Goal: Task Accomplishment & Management: Use online tool/utility

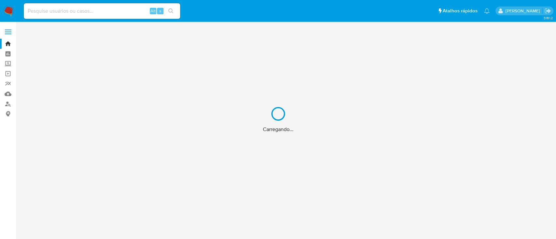
click at [118, 13] on div "Carregando..." at bounding box center [278, 119] width 556 height 239
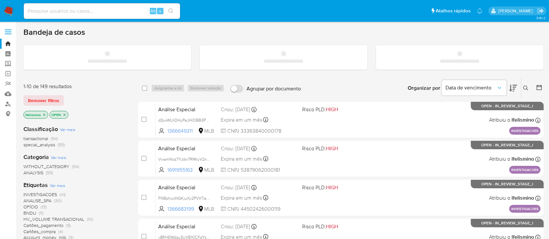
click at [112, 13] on input at bounding box center [102, 11] width 156 height 8
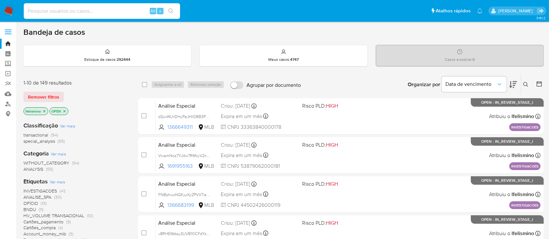
paste input "687343944"
type input "687343944"
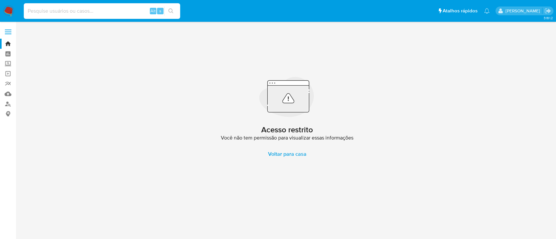
click at [128, 12] on input at bounding box center [102, 11] width 156 height 8
paste input "687343944"
type input "687343944"
click at [113, 10] on input "687343944" at bounding box center [102, 11] width 156 height 8
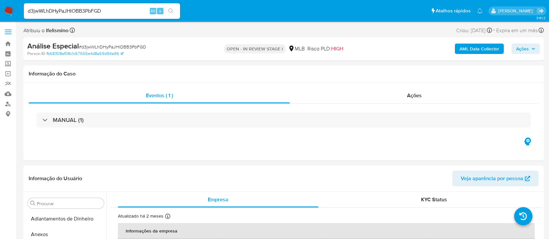
select select "10"
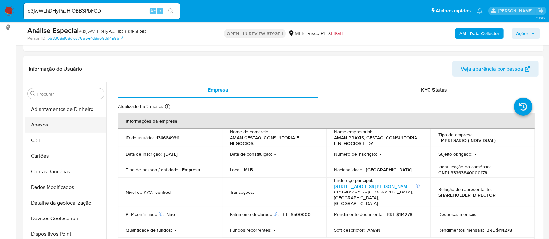
click at [81, 123] on button "Anexos" at bounding box center [63, 125] width 76 height 16
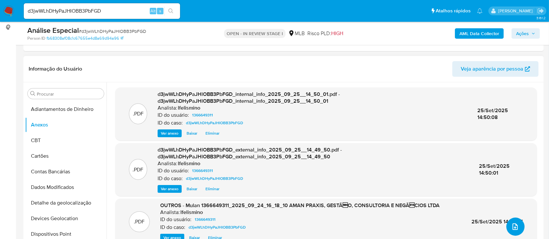
click at [521, 229] on button "upload-file" at bounding box center [515, 227] width 18 height 18
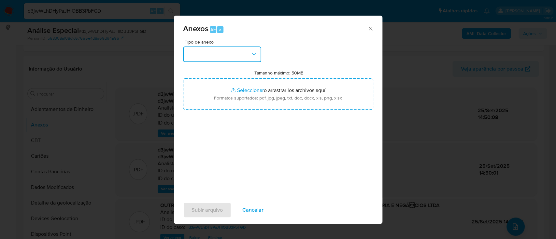
click at [200, 59] on button "button" at bounding box center [222, 55] width 78 height 16
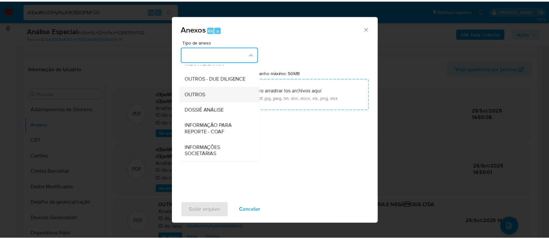
scroll to position [100, 0]
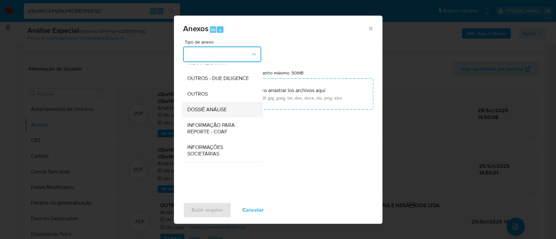
click at [226, 109] on span "DOSSIÊ ANÁLISE" at bounding box center [206, 109] width 39 height 7
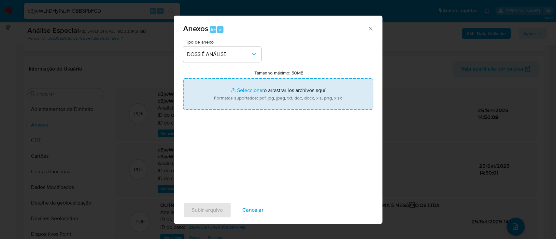
type input "C:\fakepath\3.º SAR - CNPJ 33363840000178 - AMAN PRAXIS, GESTÃO, CONSULTORIA E …"
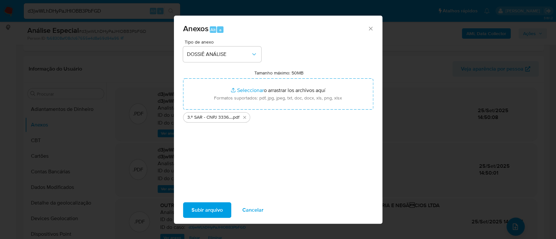
click at [207, 212] on span "Subir arquivo" at bounding box center [206, 210] width 31 height 14
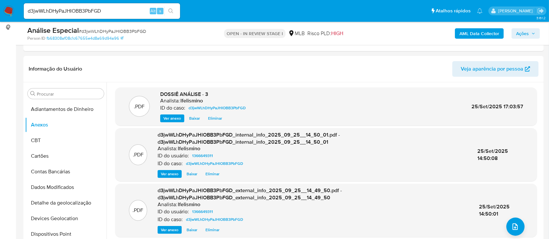
click at [534, 35] on icon "button" at bounding box center [533, 34] width 4 height 4
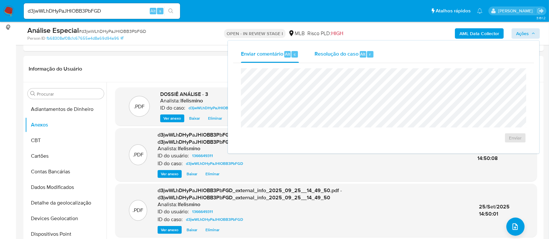
click at [325, 56] on span "Resolução do caso" at bounding box center [336, 53] width 44 height 7
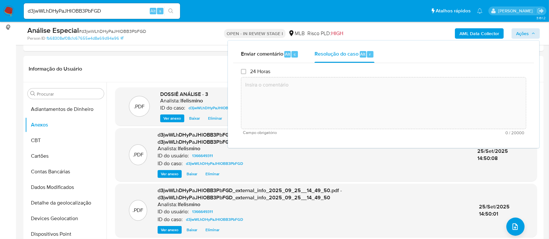
click at [318, 88] on textarea at bounding box center [383, 103] width 284 height 52
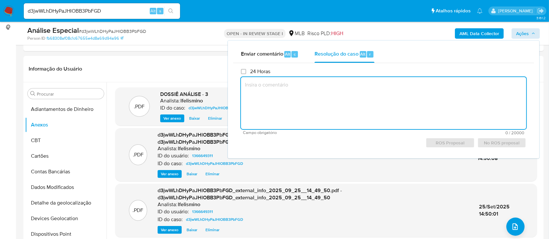
paste textarea "Fatos relevantes concluídos pelo analista: Movimentação em conta e vendas prese…"
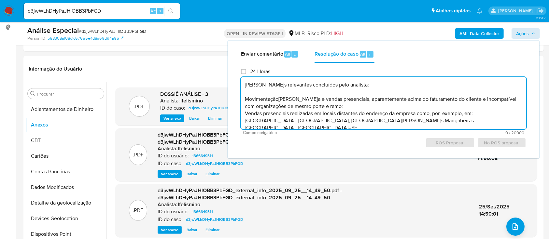
scroll to position [16, 0]
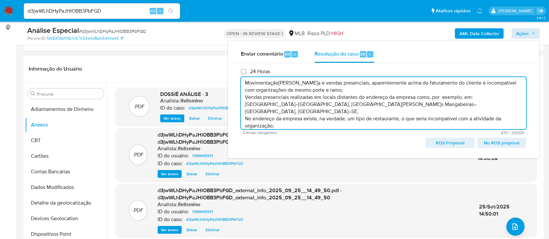
click at [458, 144] on span "ROS Proposal" at bounding box center [450, 142] width 40 height 9
type textarea "Fatos relevantes concluídos pelo analista: Movimentação em conta e vendas prese…"
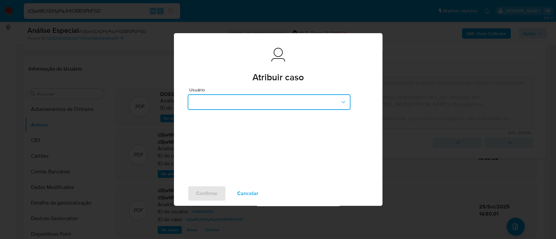
click at [229, 99] on button "button" at bounding box center [268, 102] width 163 height 16
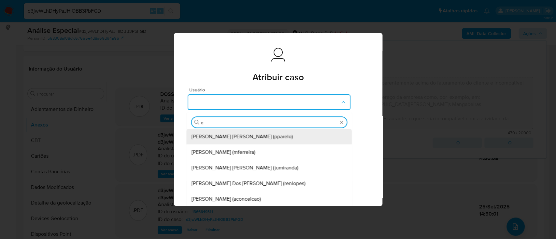
type input "ed"
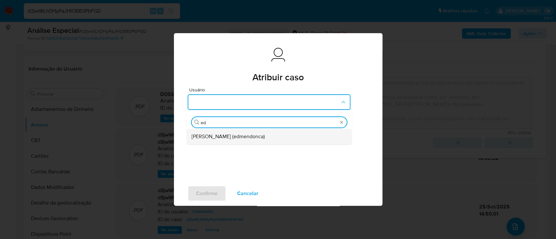
click at [218, 134] on span "Eduardo Mendonca Dutra (edmendonca)" at bounding box center [227, 136] width 73 height 7
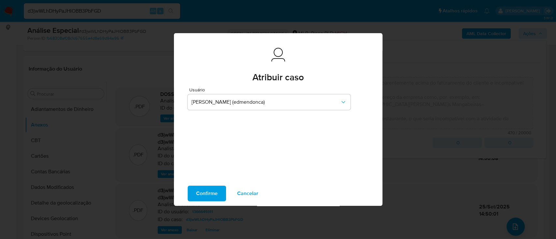
drag, startPoint x: 218, startPoint y: 188, endPoint x: 218, endPoint y: 184, distance: 4.6
click at [218, 188] on button "Confirme" at bounding box center [206, 194] width 38 height 16
type textarea "Fatos relevantes concluídos pelo analista: Movimentação em conta e vendas prese…"
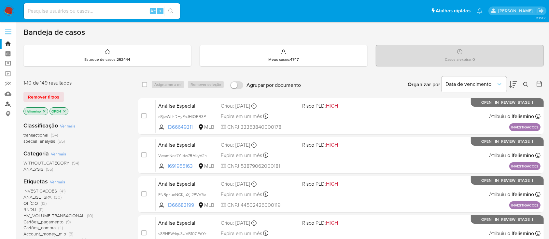
click at [10, 102] on link "Localizador de pessoas" at bounding box center [38, 104] width 77 height 10
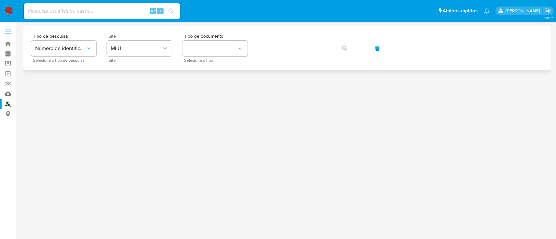
click at [135, 59] on span "Site" at bounding box center [140, 60] width 65 height 3
click at [158, 49] on span "MLU" at bounding box center [136, 48] width 51 height 7
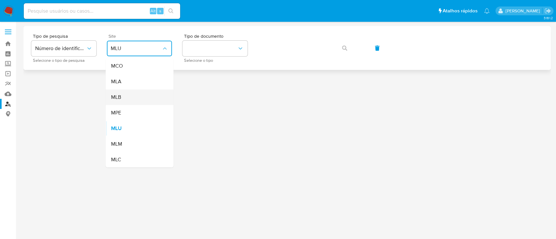
click at [129, 95] on div "MLB" at bounding box center [137, 97] width 53 height 16
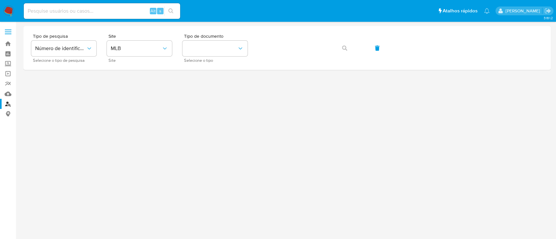
drag, startPoint x: 212, startPoint y: 57, endPoint x: 198, endPoint y: 73, distance: 21.2
click at [212, 56] on div "Tipo de documento Selecione o tipo" at bounding box center [214, 48] width 65 height 28
click at [239, 50] on icon "identificationType" at bounding box center [240, 48] width 7 height 7
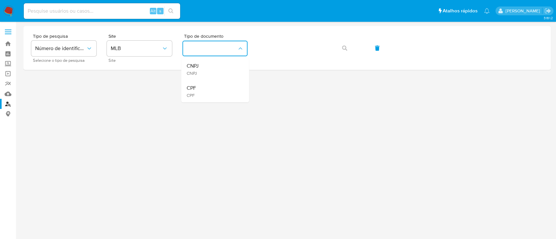
drag, startPoint x: 196, startPoint y: 96, endPoint x: 200, endPoint y: 96, distance: 4.2
click at [196, 97] on div "CPF CPF" at bounding box center [212, 91] width 53 height 22
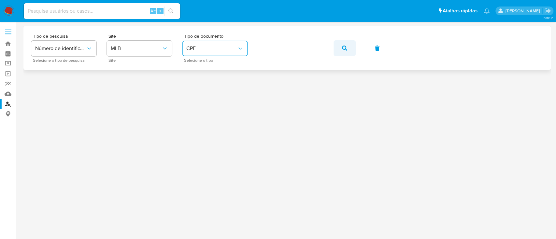
click at [335, 47] on button "button" at bounding box center [344, 48] width 22 height 16
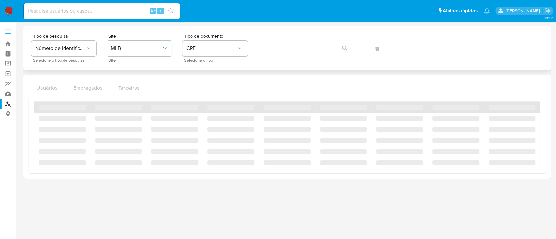
click at [343, 45] on div "Tipo de pesquisa Número de identificação Selecione o tipo de pesquisa Site MLB …" at bounding box center [286, 48] width 511 height 28
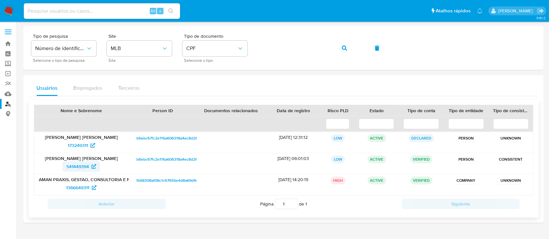
click at [73, 167] on span "541449394" at bounding box center [77, 166] width 22 height 10
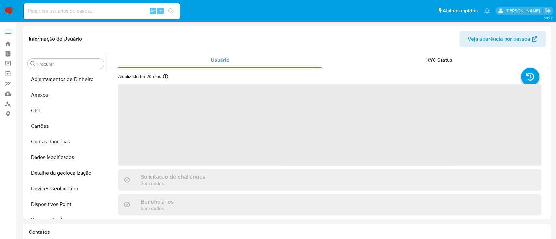
select select "10"
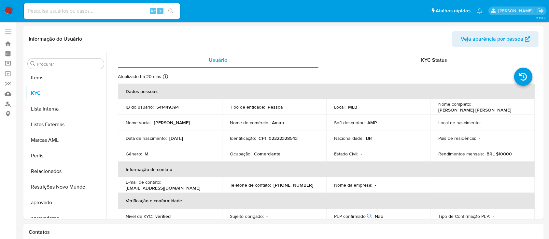
scroll to position [337, 0]
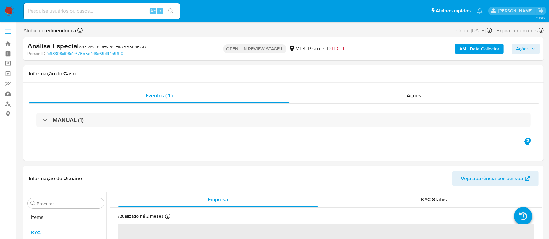
scroll to position [337, 0]
select select "10"
click at [102, 12] on input at bounding box center [102, 11] width 156 height 8
paste input "VwamNoz7YJdw7RMkyV2nSqCz"
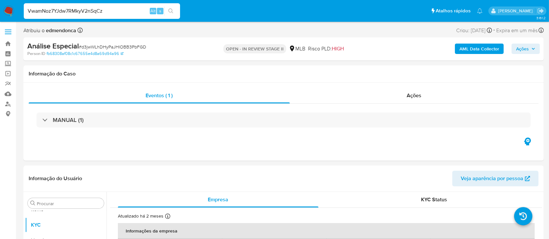
type input "VwamNoz7YJdw7RMkyV2nSqCz"
click at [169, 15] on button "search-icon" at bounding box center [170, 11] width 13 height 9
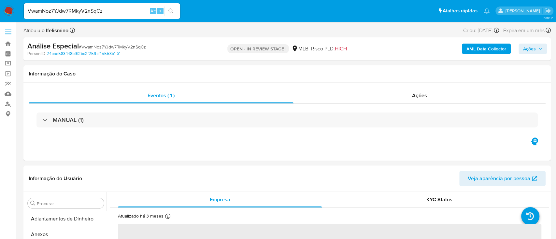
select select "10"
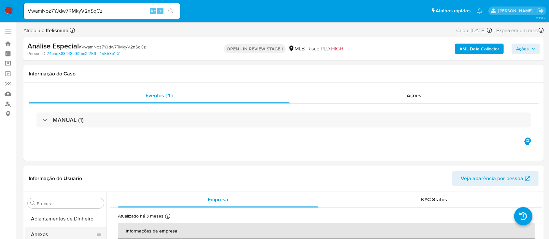
click at [52, 231] on button "Anexos" at bounding box center [63, 235] width 76 height 16
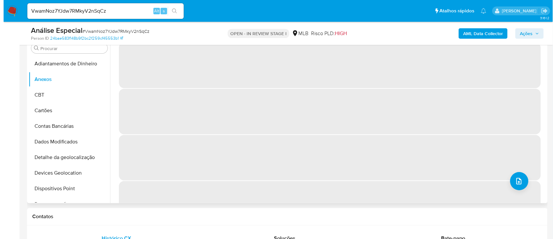
scroll to position [130, 0]
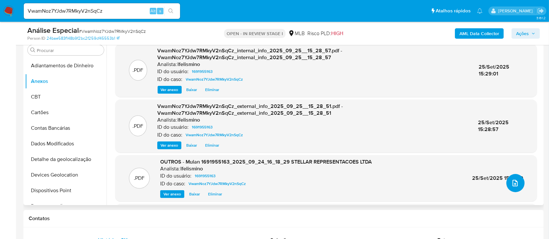
click at [516, 187] on button "upload-file" at bounding box center [515, 183] width 18 height 18
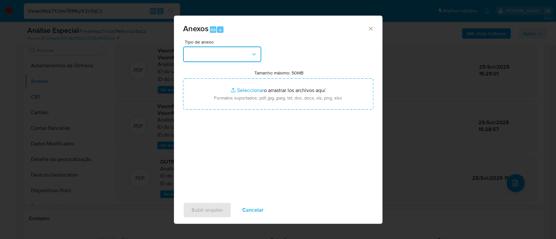
click at [221, 54] on button "button" at bounding box center [222, 55] width 78 height 16
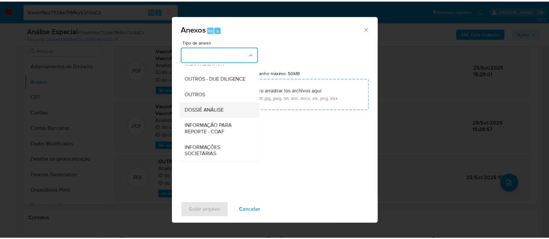
scroll to position [100, 0]
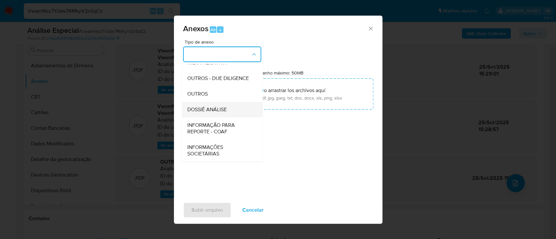
click at [216, 109] on span "DOSSIÊ ANÁLISE" at bounding box center [206, 109] width 39 height 7
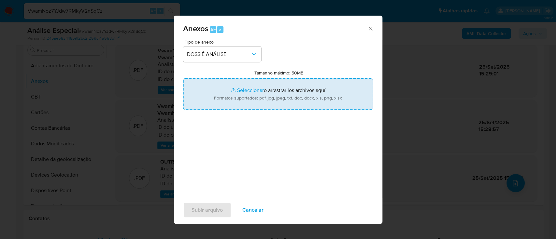
type input "C:\fakepath\3.º SAR - CNPJ 1q6Ou4cTJFZF12DaHKSsjs6j - STELLAR REPRESENTAÇÕES LT…"
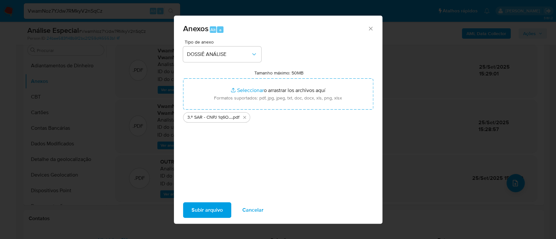
click at [205, 212] on span "Subir arquivo" at bounding box center [206, 210] width 31 height 14
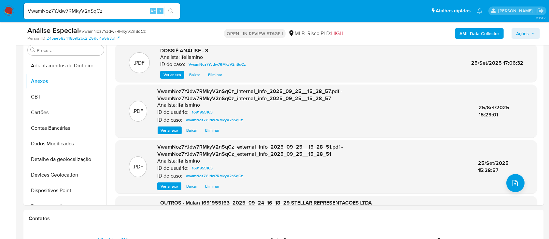
click at [525, 31] on span "Ações" at bounding box center [522, 33] width 13 height 10
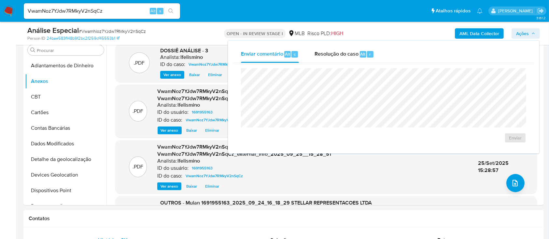
click at [528, 32] on span "Ações" at bounding box center [522, 33] width 13 height 10
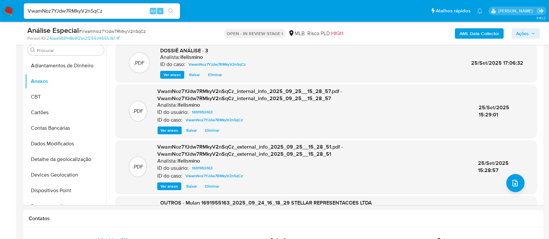
click at [521, 31] on span "Ações" at bounding box center [522, 33] width 13 height 10
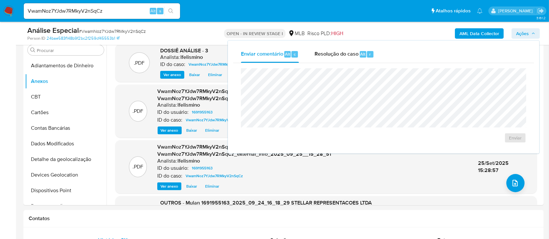
drag, startPoint x: 362, startPoint y: 61, endPoint x: 355, endPoint y: 66, distance: 8.6
click at [360, 62] on div "Resolução do caso Alt r" at bounding box center [344, 54] width 60 height 17
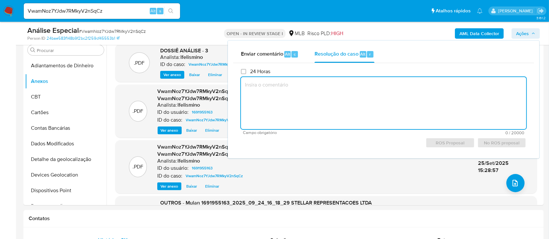
click at [344, 95] on textarea at bounding box center [383, 103] width 285 height 52
paste textarea "------"
click at [247, 87] on textarea "------" at bounding box center [383, 103] width 285 height 52
drag, startPoint x: 247, startPoint y: 87, endPoint x: 241, endPoint y: 85, distance: 6.9
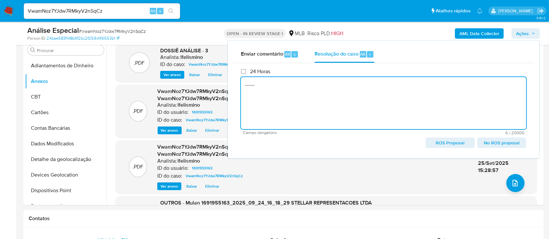
click at [241, 85] on textarea "------" at bounding box center [383, 103] width 285 height 52
click at [271, 83] on textarea "------" at bounding box center [383, 103] width 285 height 52
paste textarea "Justificativa para arquivamento: Cliente analisado e comunicado ao regulador em…"
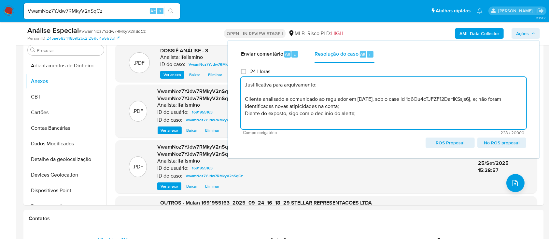
click at [489, 142] on span "No ROS proposal" at bounding box center [502, 142] width 40 height 9
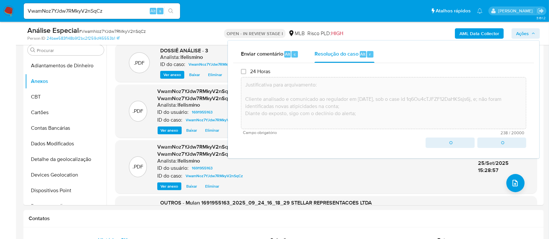
type textarea "Justificativa para arquivamento: Cliente analisado e comunicado ao regulador em…"
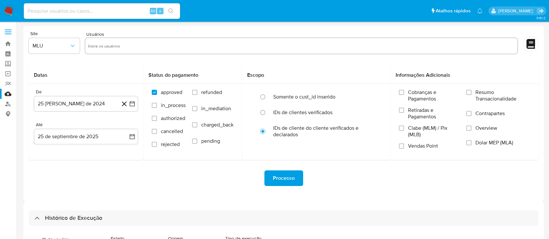
select select "10"
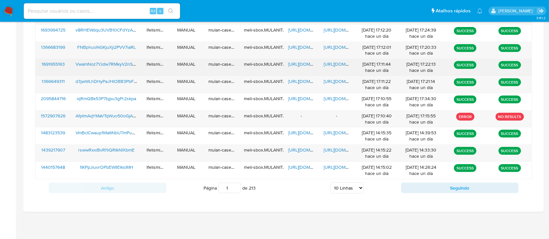
click at [335, 62] on span "https://docs.google.com/document/d/1kJchcru5GK5JWYLVOYVD9Bctmf12rKHsgo-gP-liwe8…" at bounding box center [345, 64] width 45 height 7
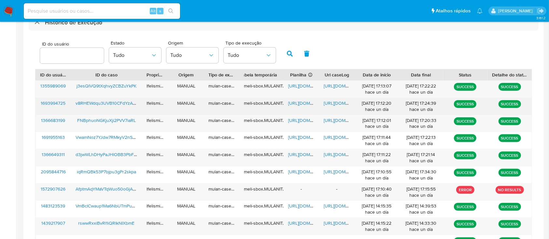
scroll to position [182, 0]
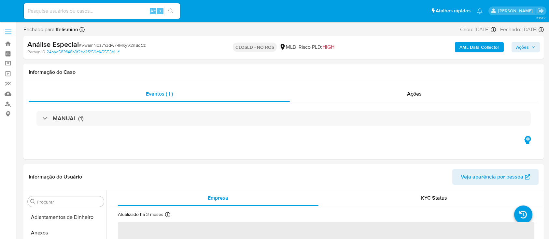
select select "10"
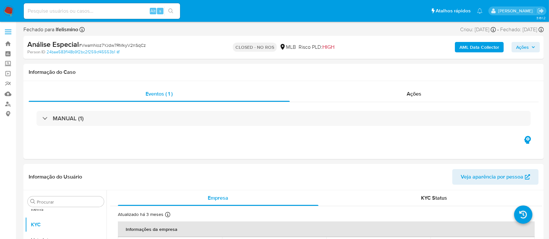
scroll to position [337, 0]
click at [10, 107] on link "Localizador de pessoas" at bounding box center [38, 104] width 77 height 10
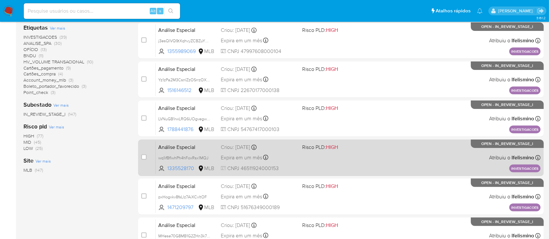
scroll to position [297, 0]
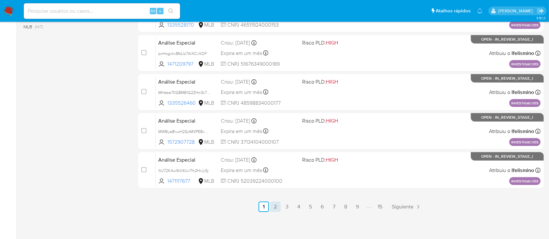
click at [274, 206] on link "2" at bounding box center [275, 207] width 10 height 10
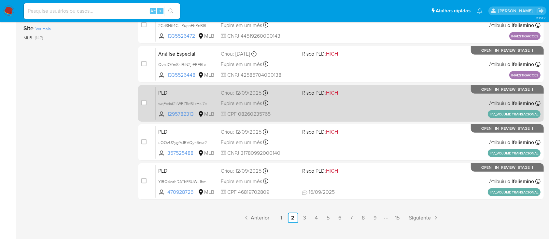
scroll to position [297, 0]
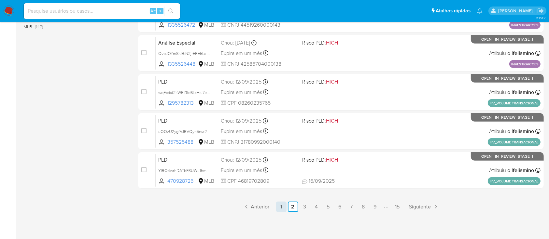
click at [276, 211] on link "1" at bounding box center [281, 207] width 10 height 10
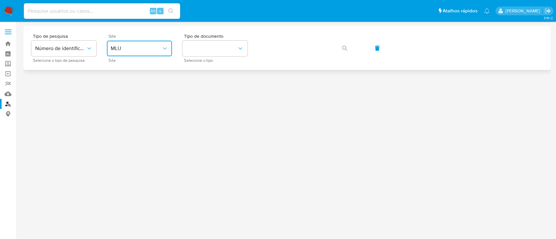
click at [129, 55] on button "MLU" at bounding box center [139, 49] width 65 height 16
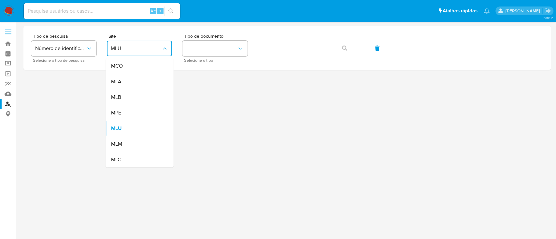
drag, startPoint x: 126, startPoint y: 95, endPoint x: 131, endPoint y: 94, distance: 4.7
click at [126, 95] on div "MLB" at bounding box center [137, 97] width 53 height 16
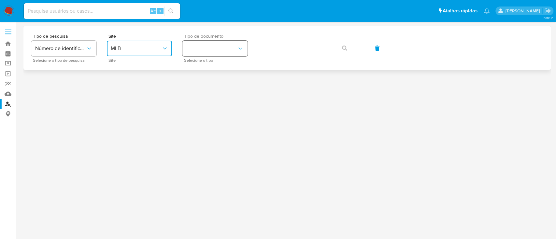
click at [226, 49] on button "identificationType" at bounding box center [214, 49] width 65 height 16
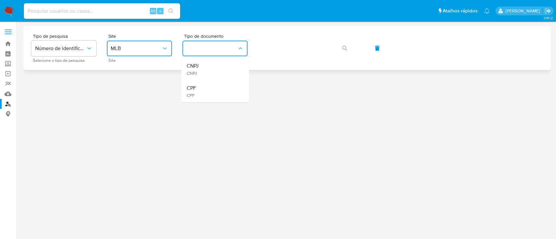
drag, startPoint x: 229, startPoint y: 67, endPoint x: 268, endPoint y: 59, distance: 39.3
click at [229, 66] on div "CNPJ CNPJ" at bounding box center [212, 69] width 53 height 22
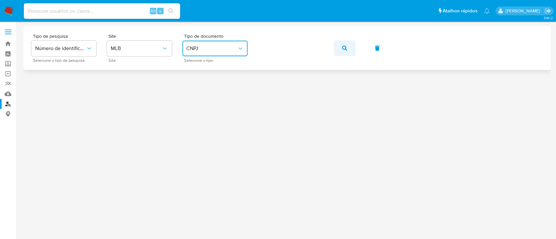
click at [344, 49] on icon "button" at bounding box center [344, 48] width 5 height 5
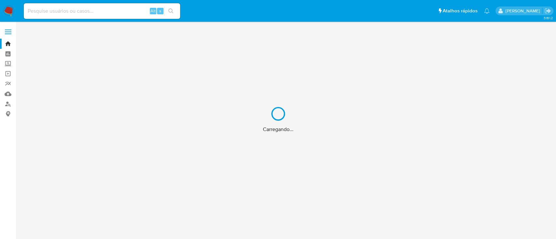
click at [7, 103] on div "Carregando..." at bounding box center [278, 119] width 556 height 239
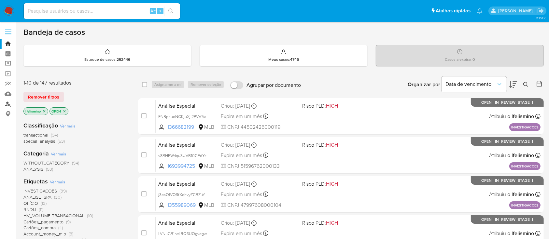
click at [5, 105] on link "Localizador de pessoas" at bounding box center [38, 104] width 77 height 10
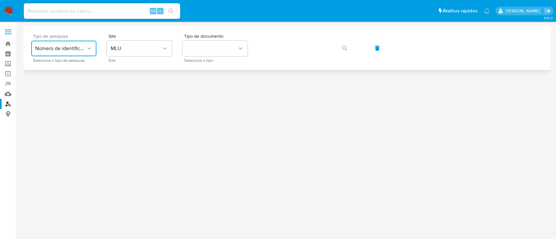
click at [67, 50] on span "Número de identificação" at bounding box center [60, 48] width 51 height 7
click at [137, 47] on span "MLU" at bounding box center [136, 48] width 51 height 7
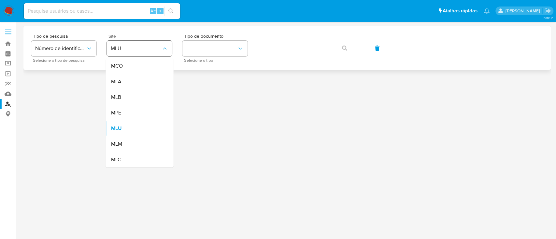
click at [125, 105] on div "MPE" at bounding box center [137, 113] width 53 height 16
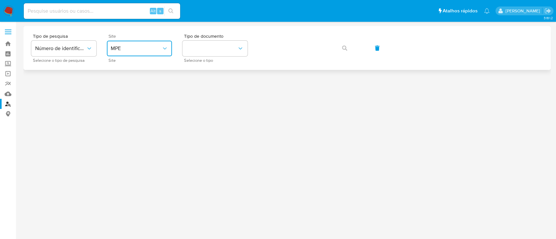
click at [144, 54] on button "MPE" at bounding box center [139, 49] width 65 height 16
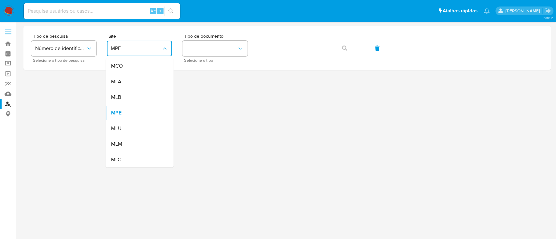
click at [138, 89] on div "MLA" at bounding box center [137, 82] width 53 height 16
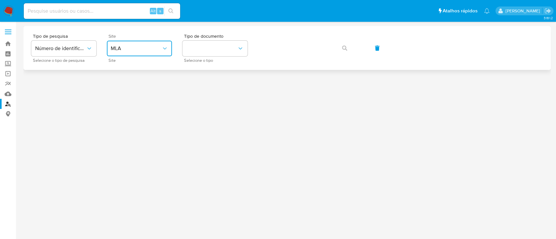
click at [158, 48] on span "MLA" at bounding box center [136, 48] width 51 height 7
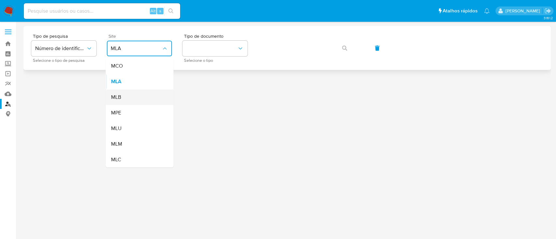
click at [131, 96] on div "MLB" at bounding box center [137, 97] width 53 height 16
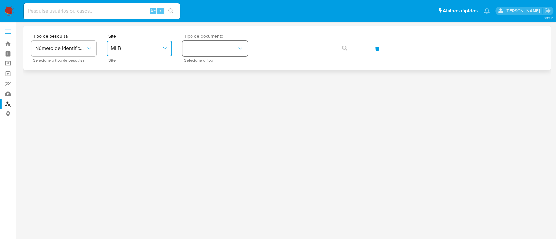
click at [206, 49] on button "identificationType" at bounding box center [214, 49] width 65 height 16
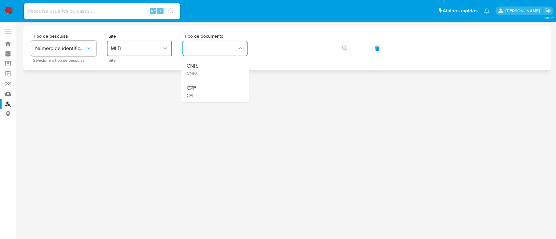
drag, startPoint x: 203, startPoint y: 76, endPoint x: 278, endPoint y: 63, distance: 76.6
click at [203, 77] on div "CNPJ CNPJ" at bounding box center [212, 69] width 53 height 22
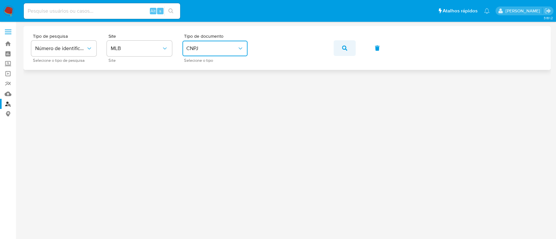
click at [340, 43] on button "button" at bounding box center [344, 48] width 22 height 16
